Goal: Find specific page/section: Find specific page/section

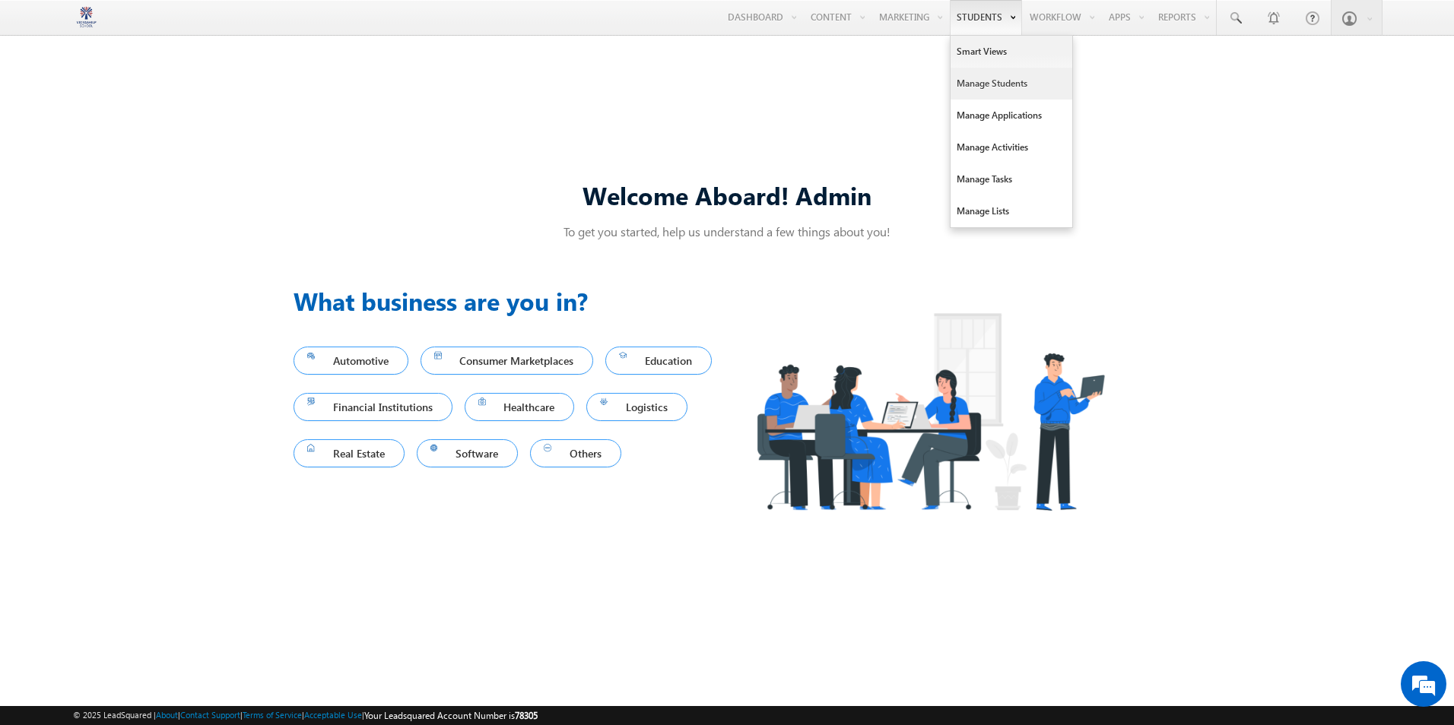
click at [981, 75] on link "Manage Students" at bounding box center [1011, 84] width 122 height 32
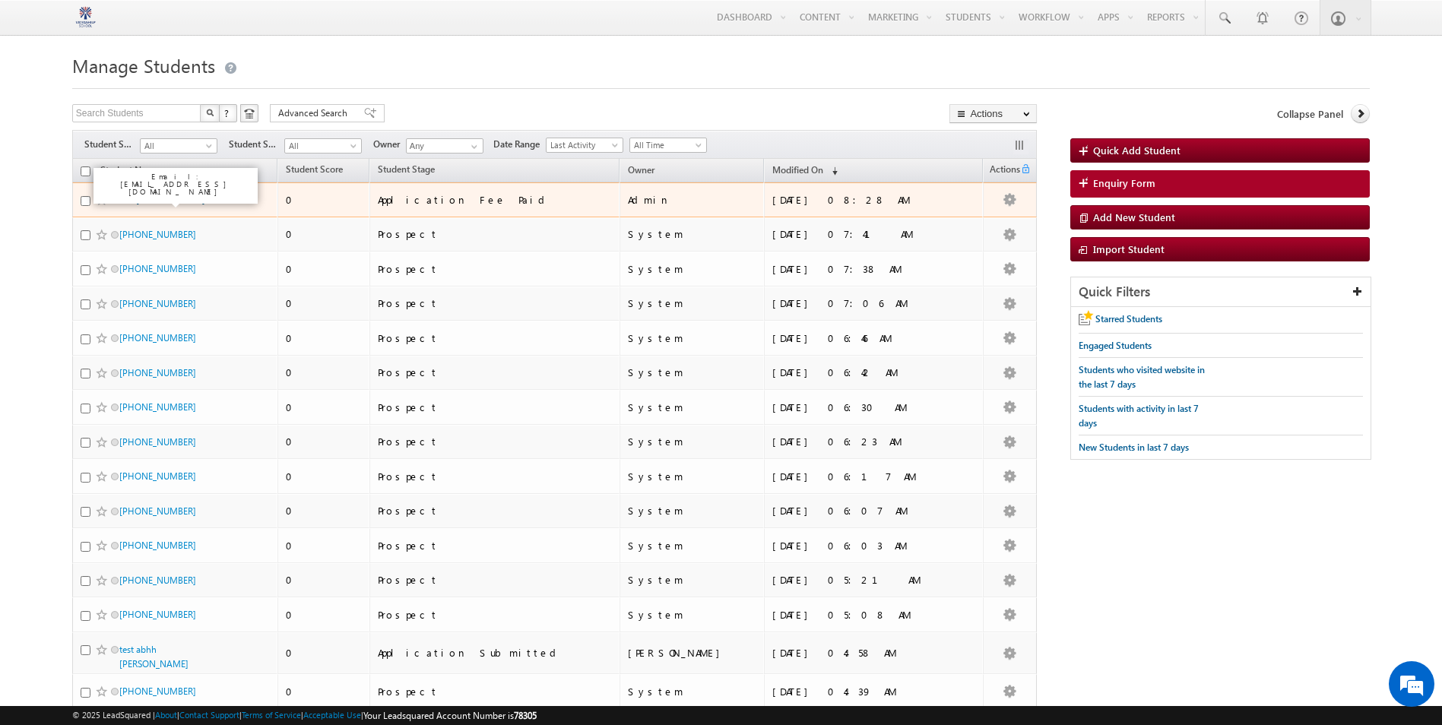
click at [149, 195] on link "Test [PERSON_NAME]" at bounding box center [162, 199] width 86 height 11
